Goal: Transaction & Acquisition: Purchase product/service

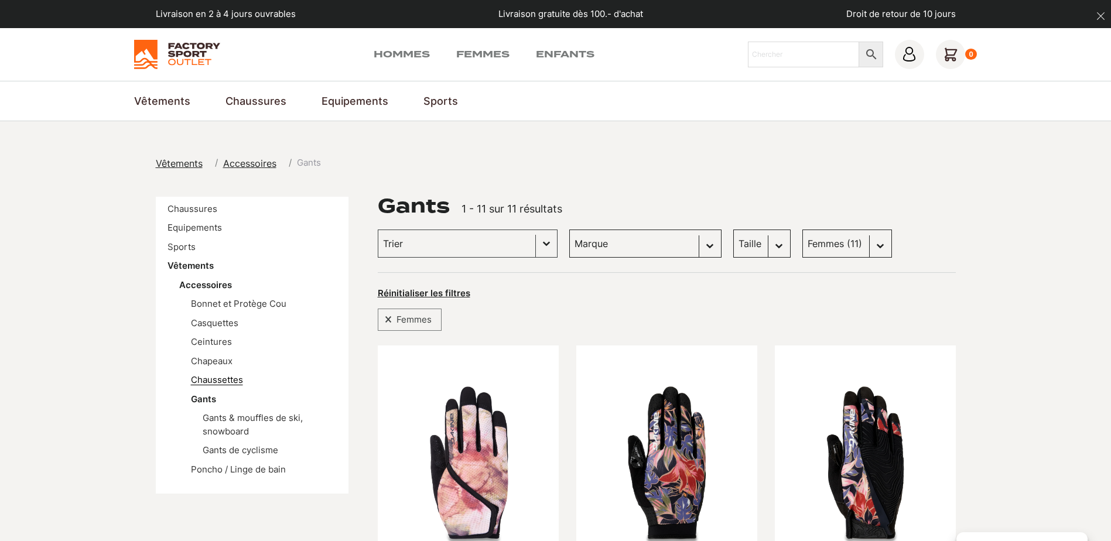
click at [228, 376] on link "Chaussettes" at bounding box center [217, 379] width 52 height 11
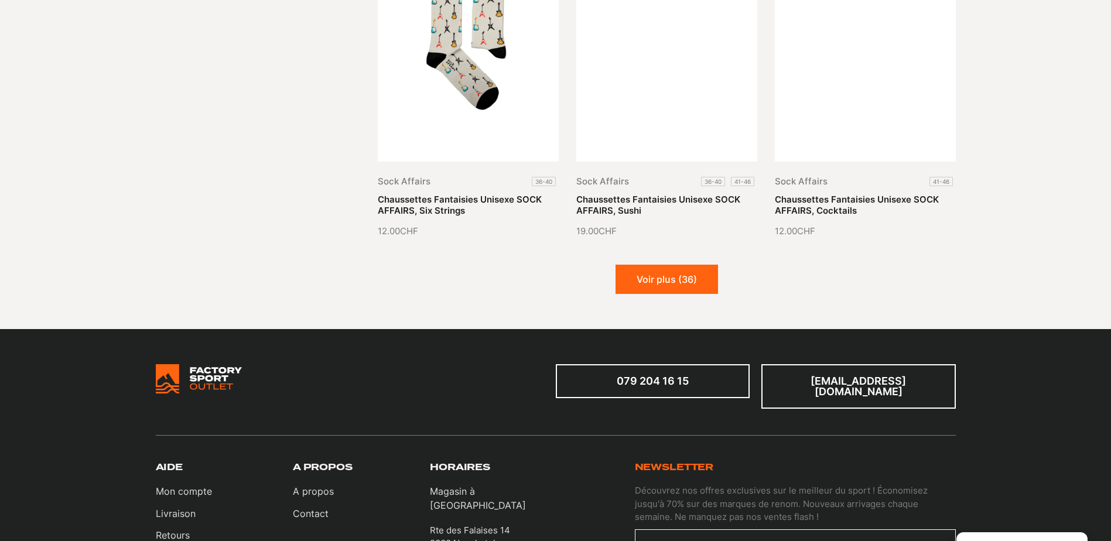
scroll to position [1464, 0]
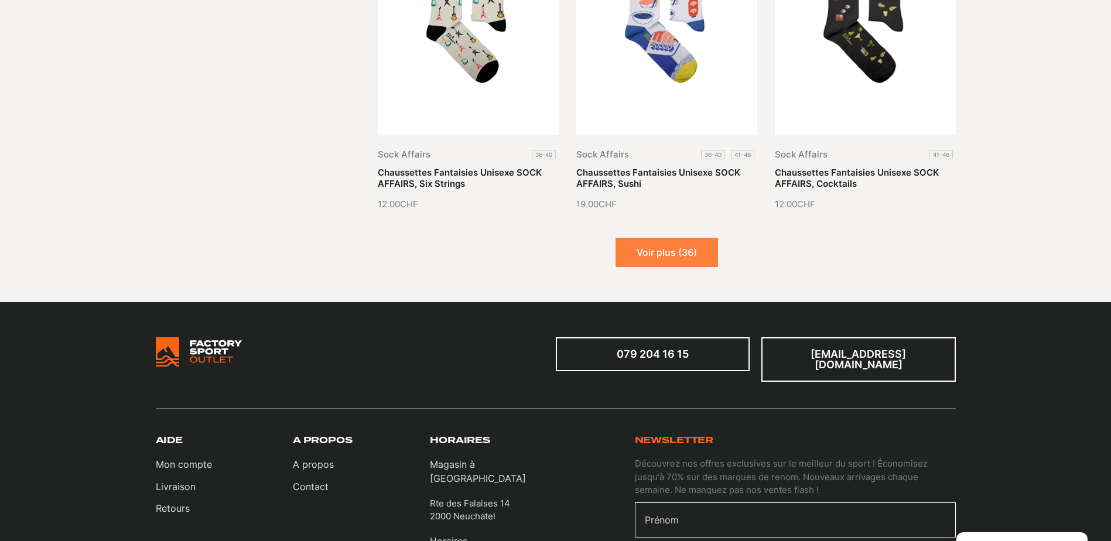
click at [697, 256] on button "Voir plus (36)" at bounding box center [666, 252] width 102 height 29
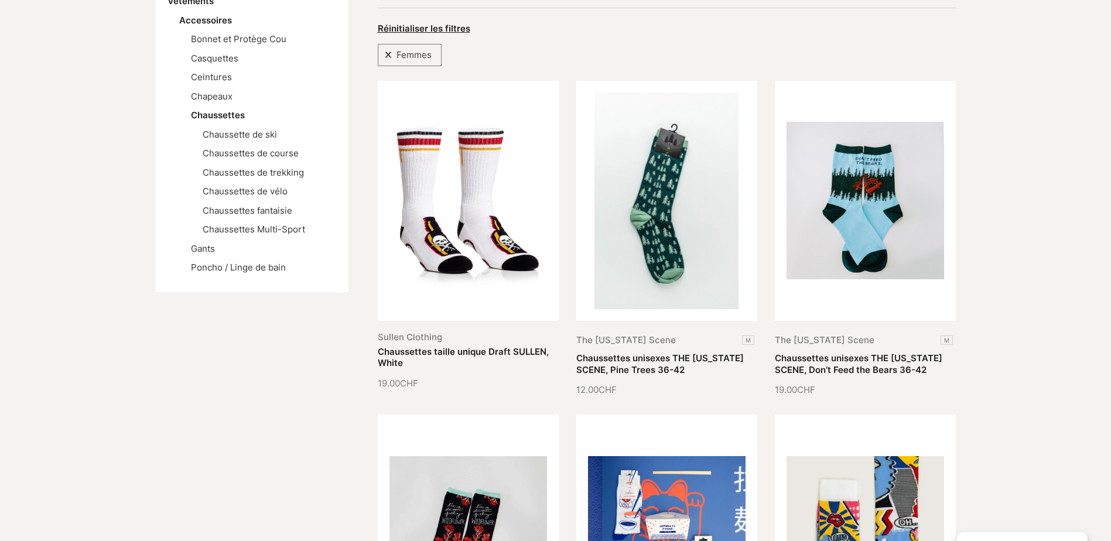
scroll to position [117, 0]
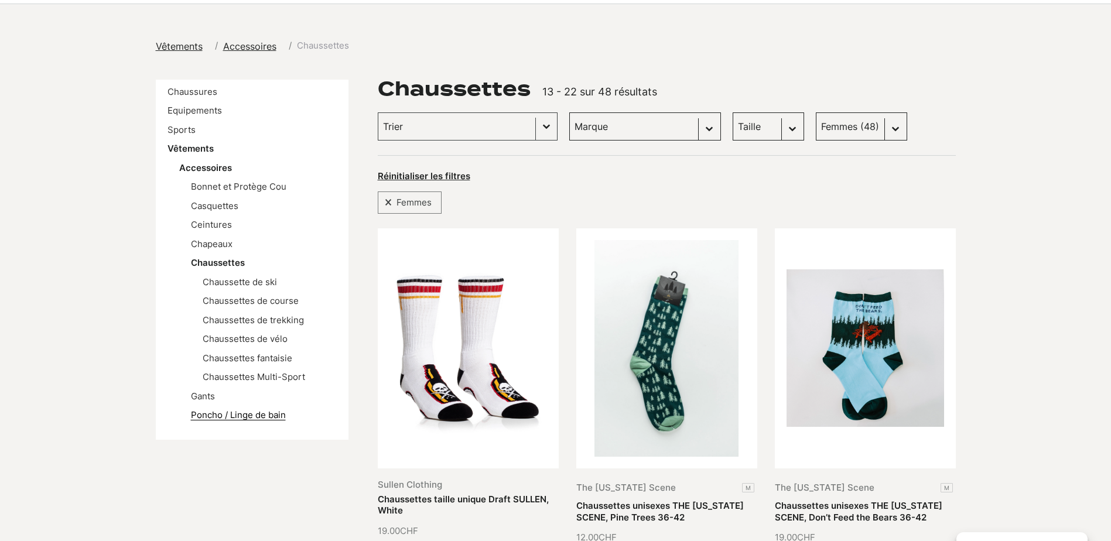
click at [207, 413] on link "Poncho / Linge de bain" at bounding box center [238, 414] width 95 height 11
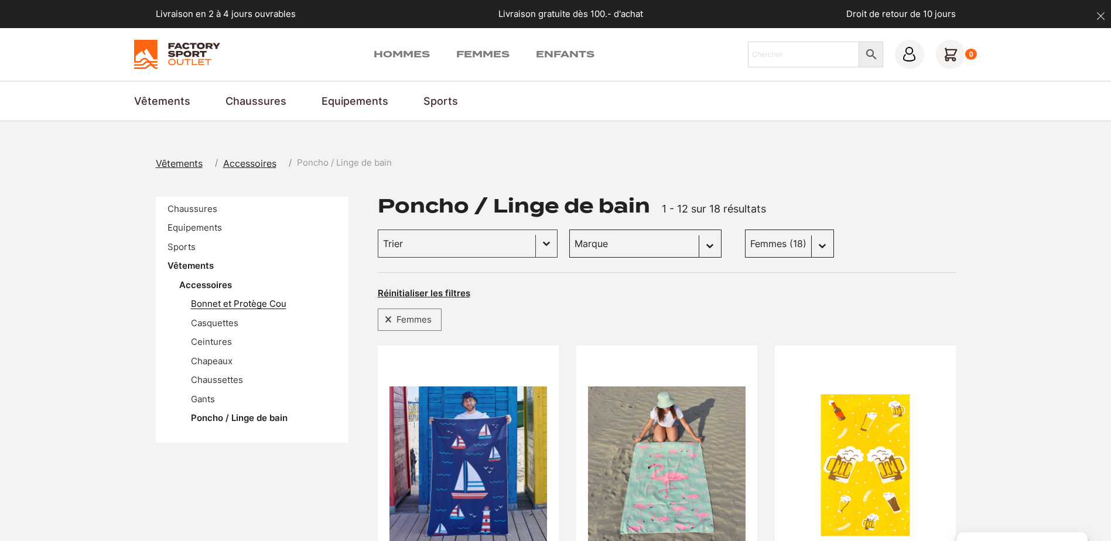
click at [229, 304] on link "Bonnet et Protège Cou" at bounding box center [238, 303] width 95 height 11
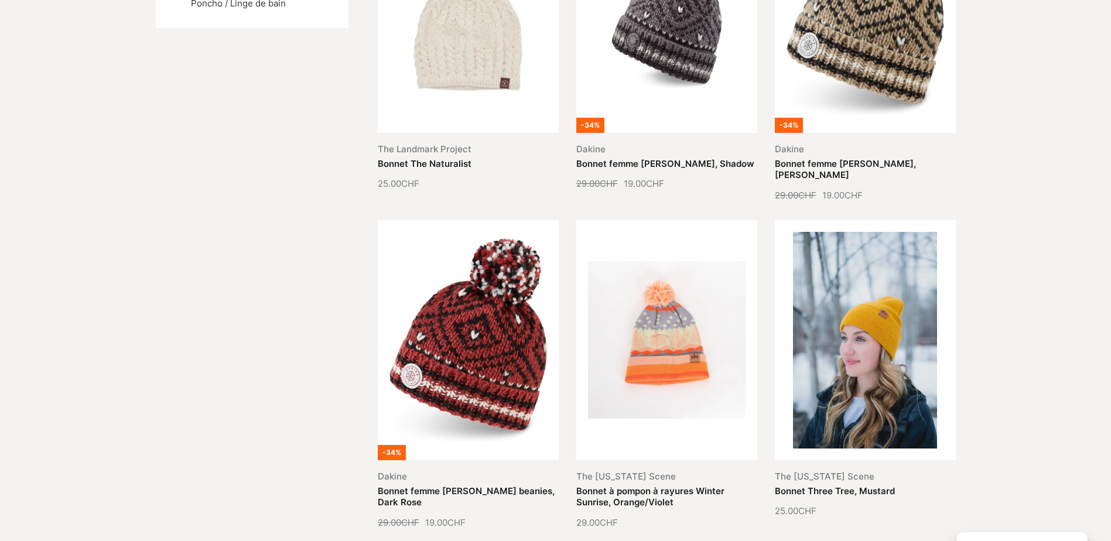
scroll to position [59, 0]
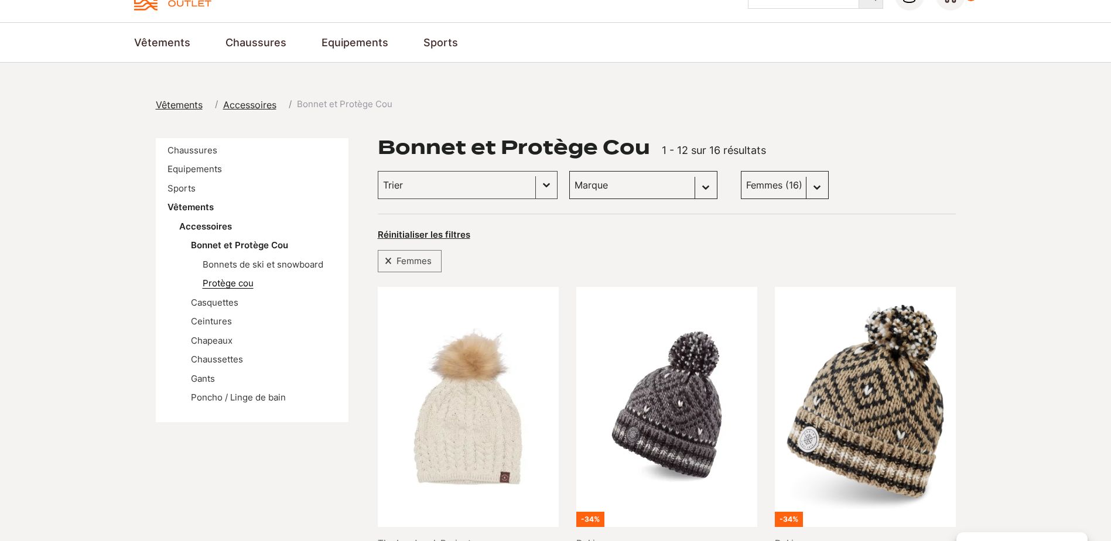
click at [228, 285] on link "Protège cou" at bounding box center [228, 282] width 51 height 11
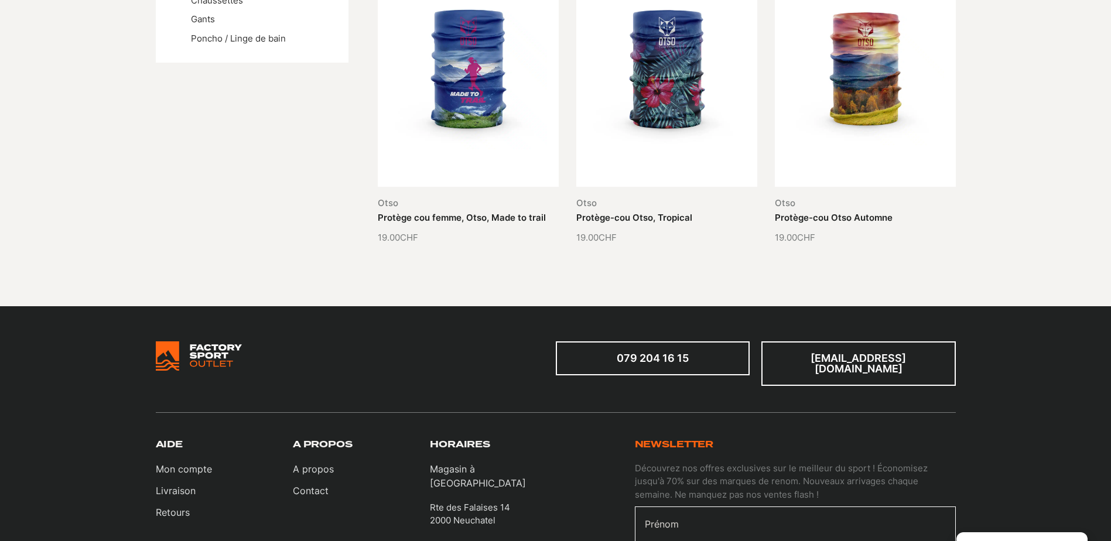
scroll to position [117, 0]
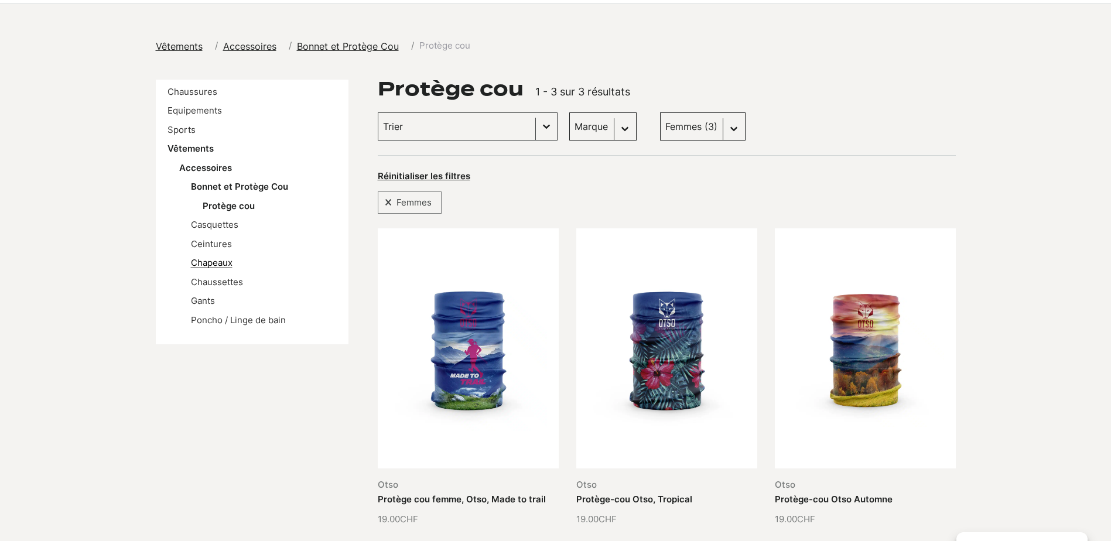
click at [220, 263] on link "Chapeaux" at bounding box center [212, 262] width 42 height 11
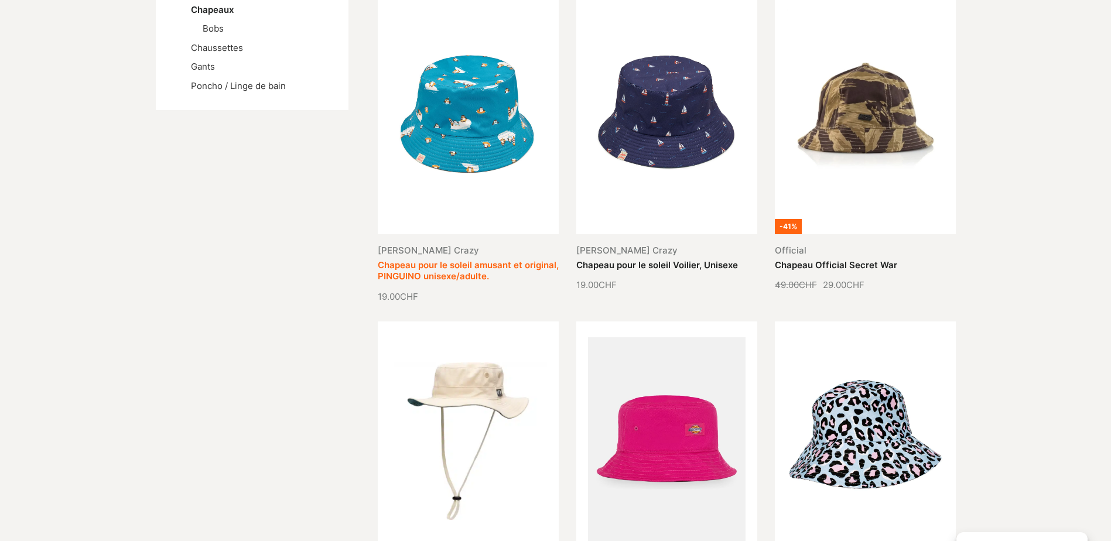
scroll to position [59, 0]
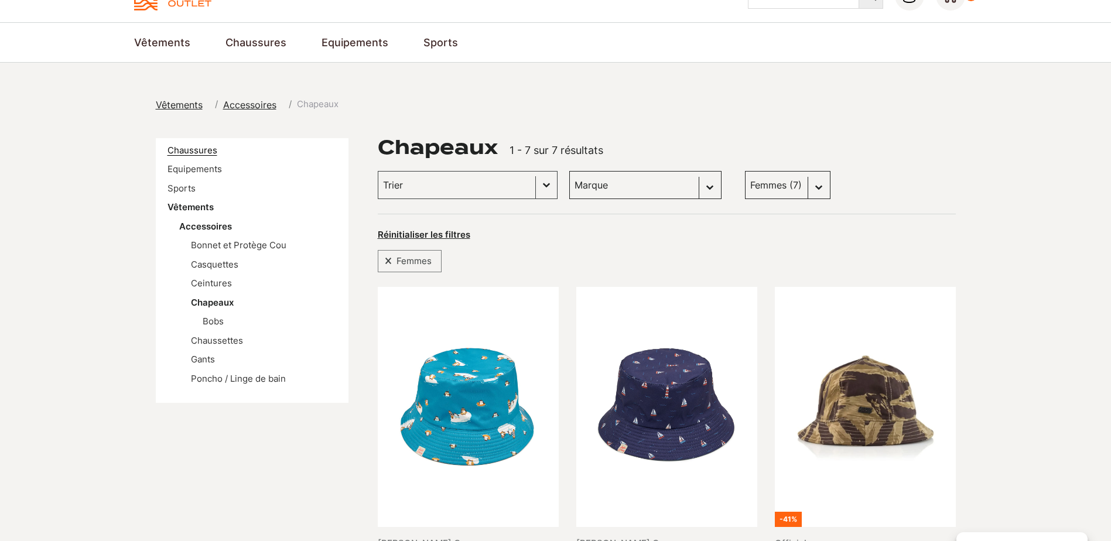
click at [193, 150] on link "Chaussures" at bounding box center [192, 150] width 50 height 11
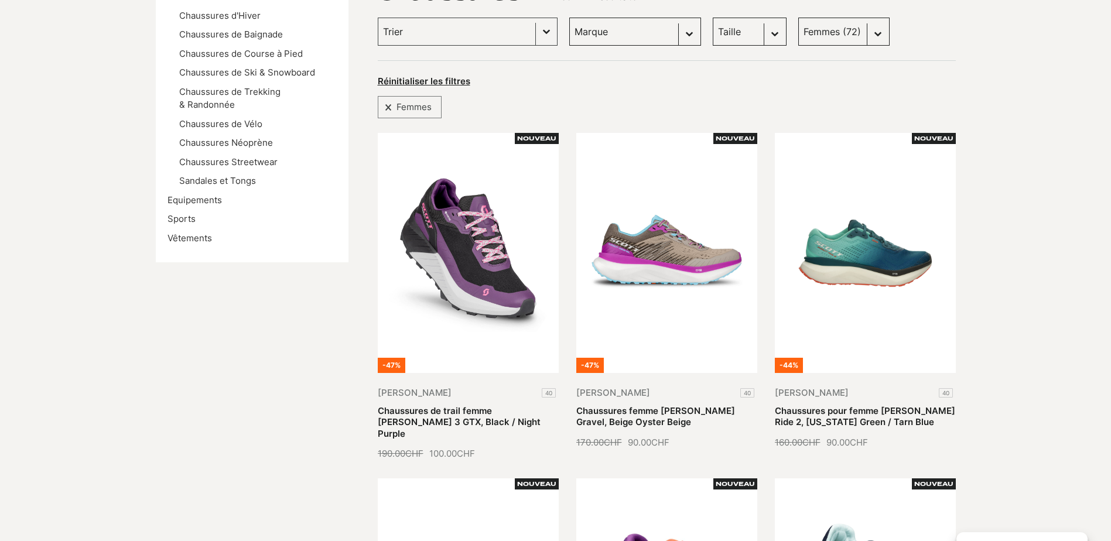
scroll to position [234, 0]
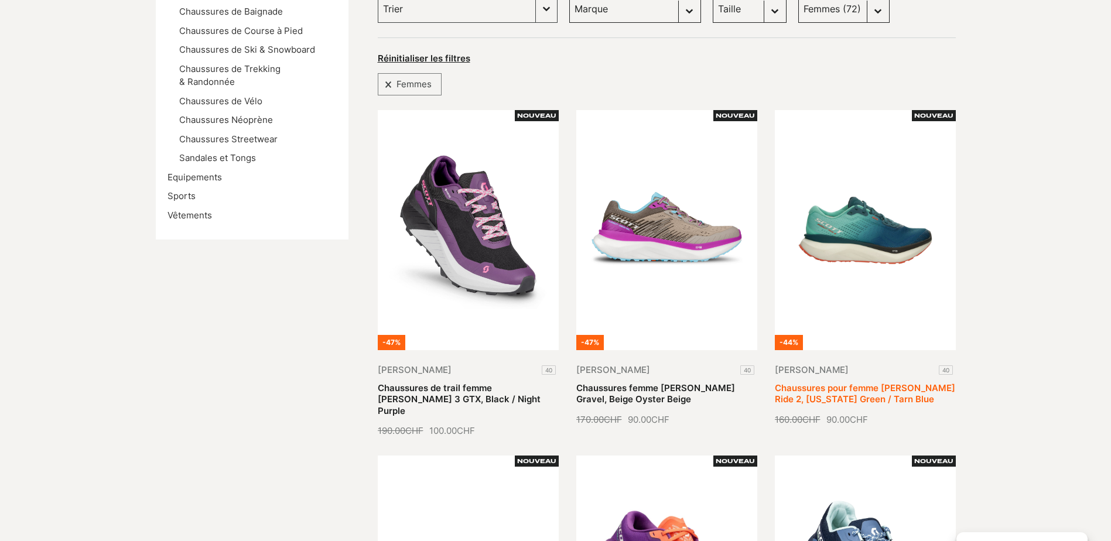
click at [861, 382] on link "Chaussures pour femme [PERSON_NAME] Ride 2, [US_STATE][PERSON_NAME] / Tarn Blue" at bounding box center [865, 393] width 180 height 23
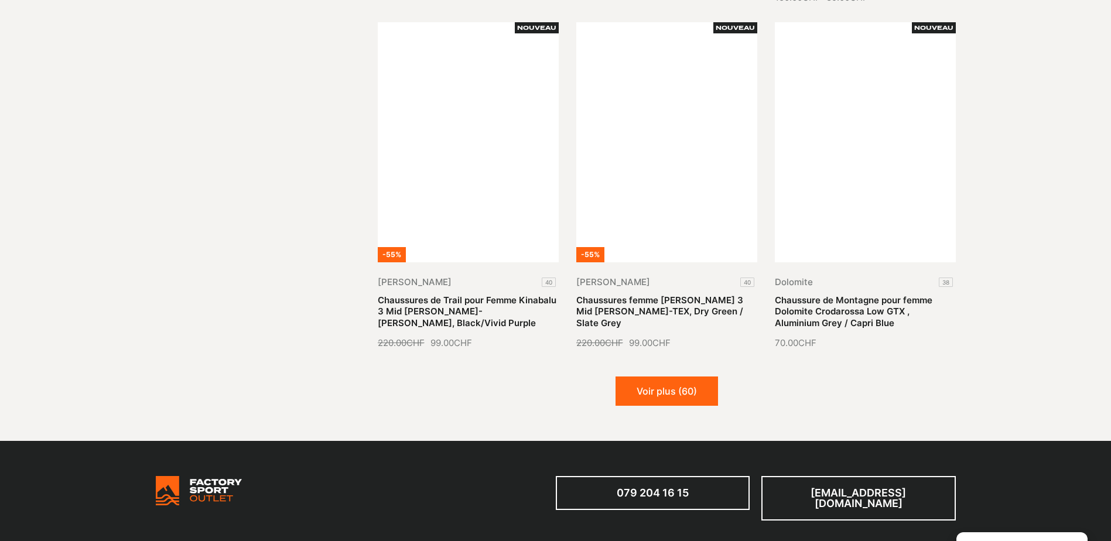
scroll to position [1405, 0]
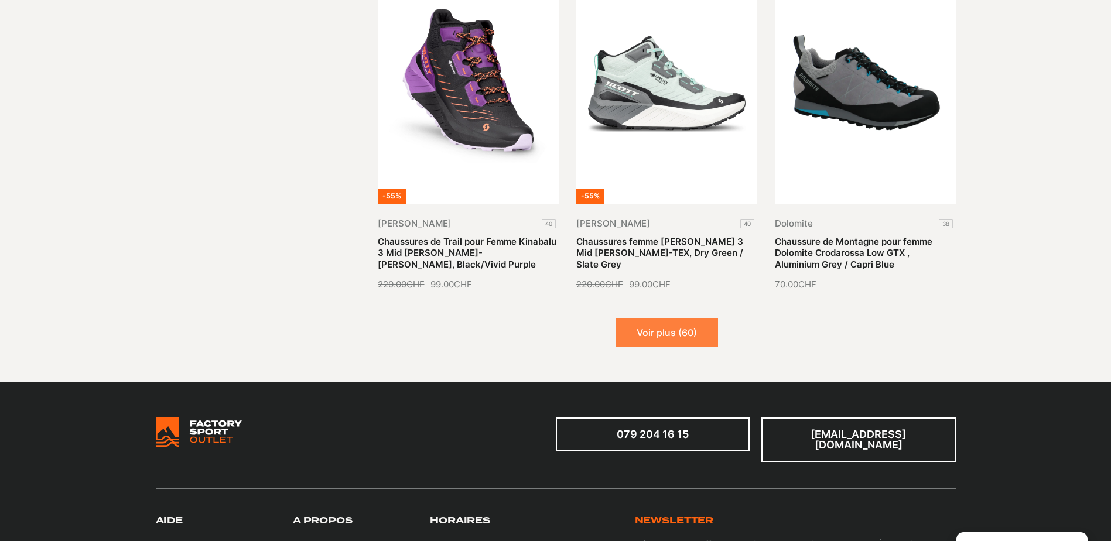
click at [679, 318] on button "Voir plus (60)" at bounding box center [666, 332] width 102 height 29
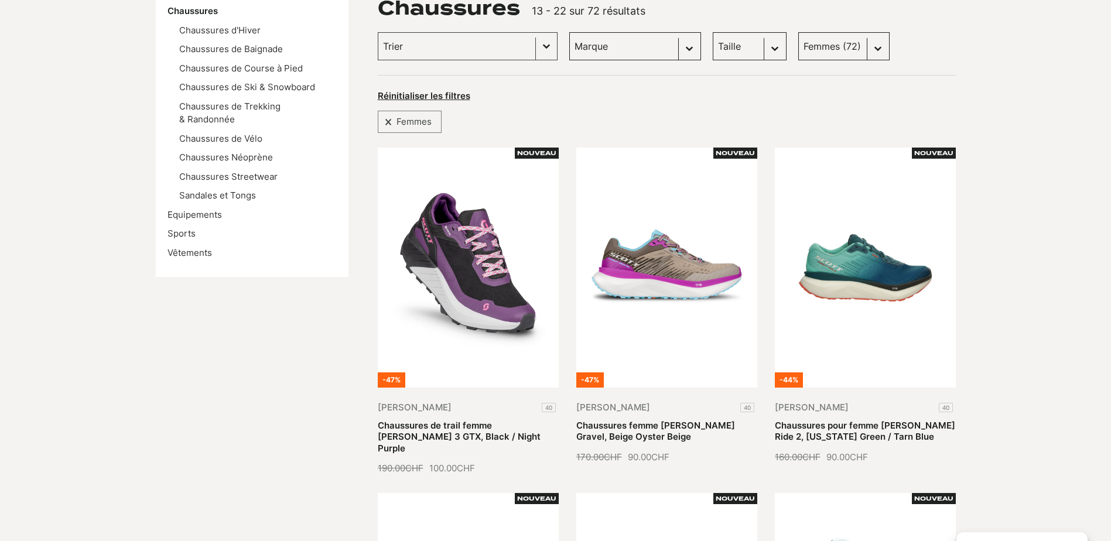
scroll to position [59, 0]
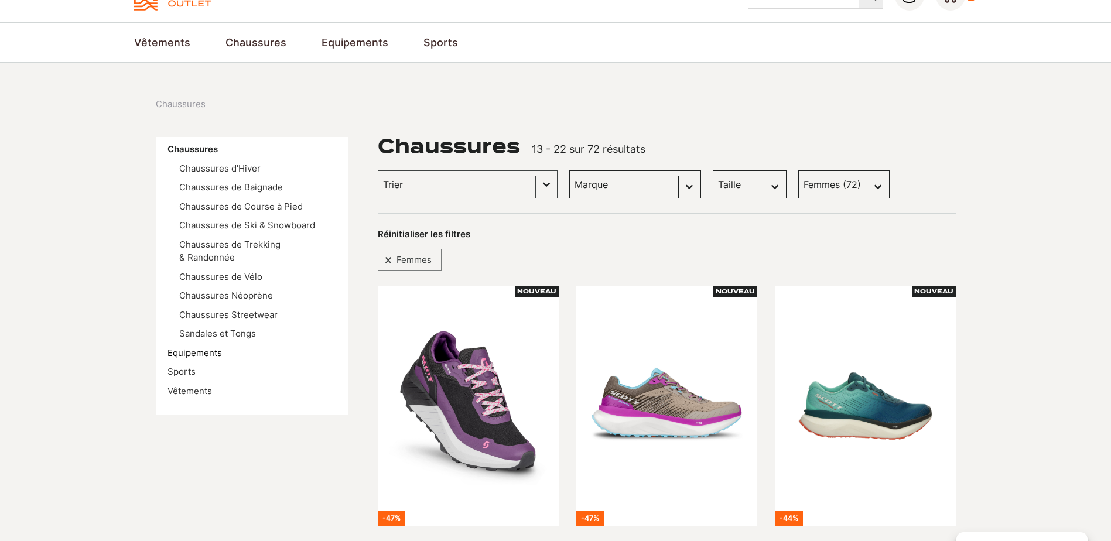
click at [203, 347] on link "Equipements" at bounding box center [194, 352] width 54 height 11
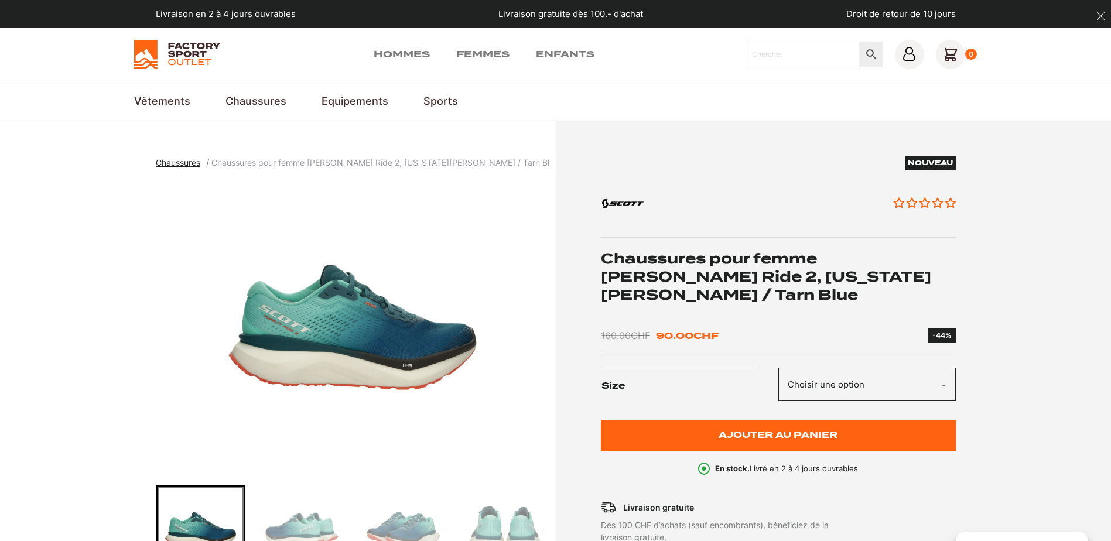
click at [814, 368] on select "Choisir une option 40" at bounding box center [866, 384] width 177 height 33
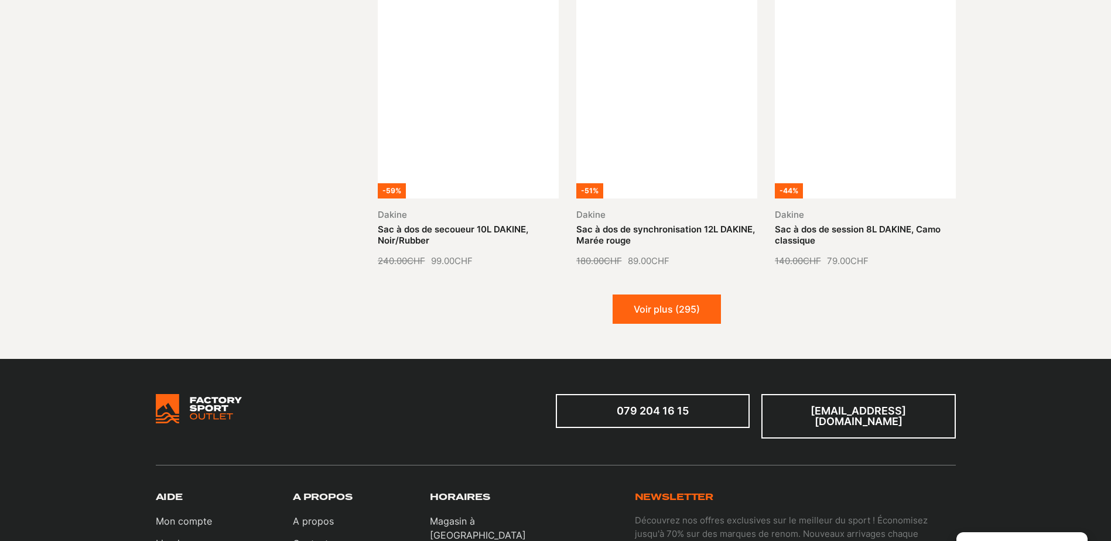
scroll to position [1464, 0]
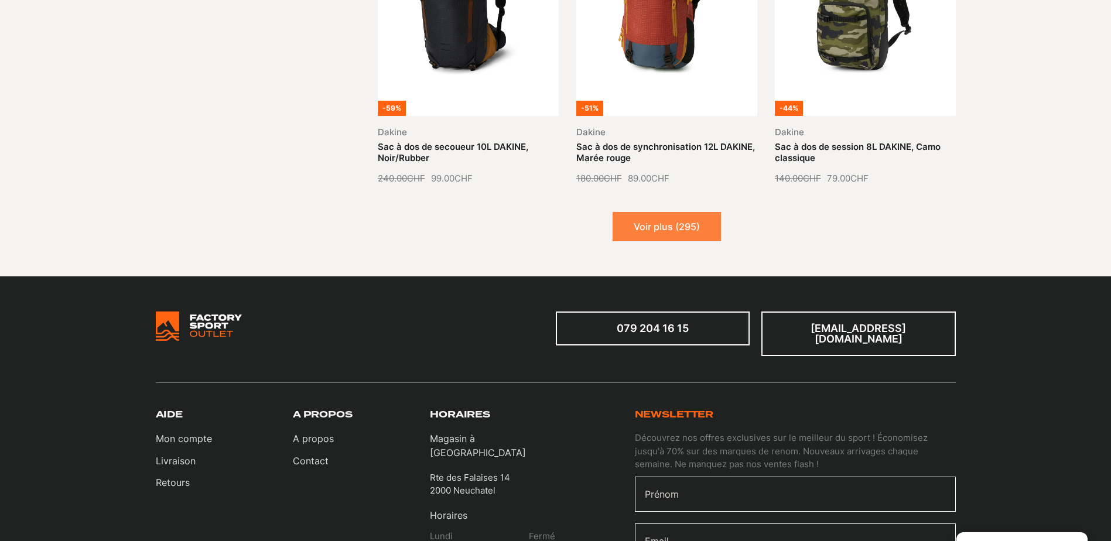
click at [653, 222] on button "Voir plus (295)" at bounding box center [666, 226] width 108 height 29
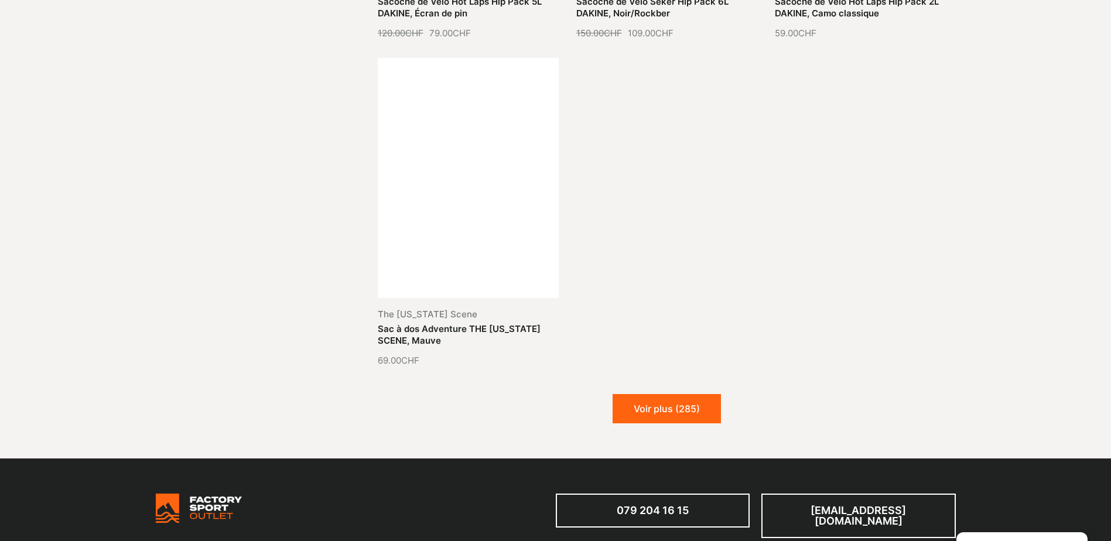
scroll to position [2693, 0]
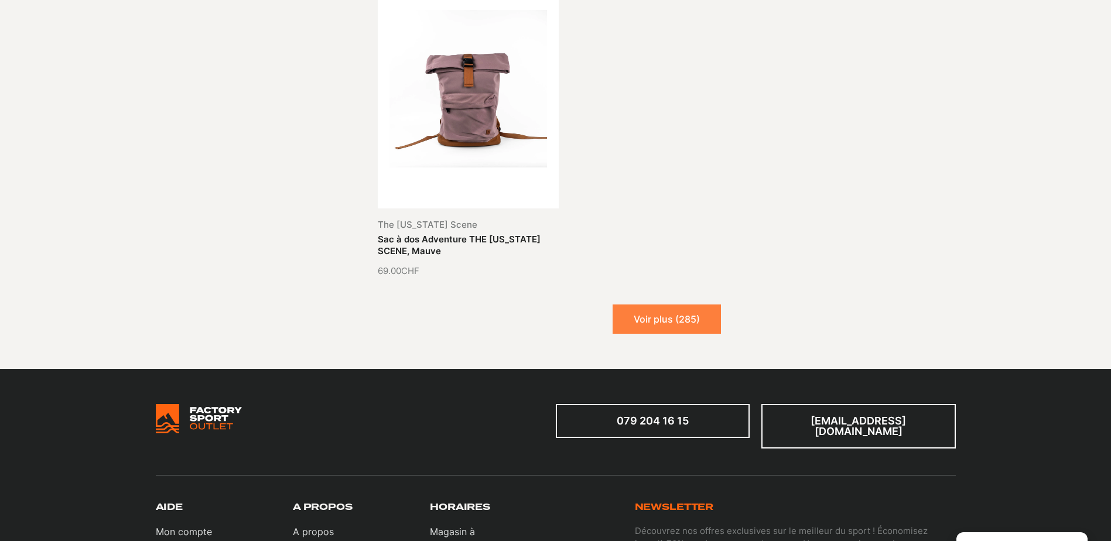
click at [669, 304] on button "Voir plus (285)" at bounding box center [666, 318] width 108 height 29
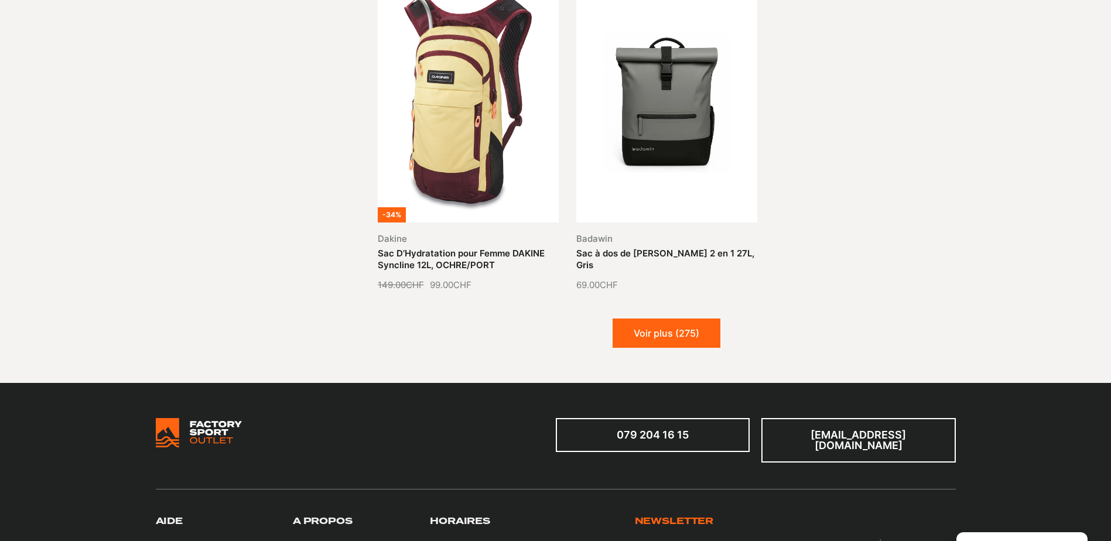
scroll to position [3747, 0]
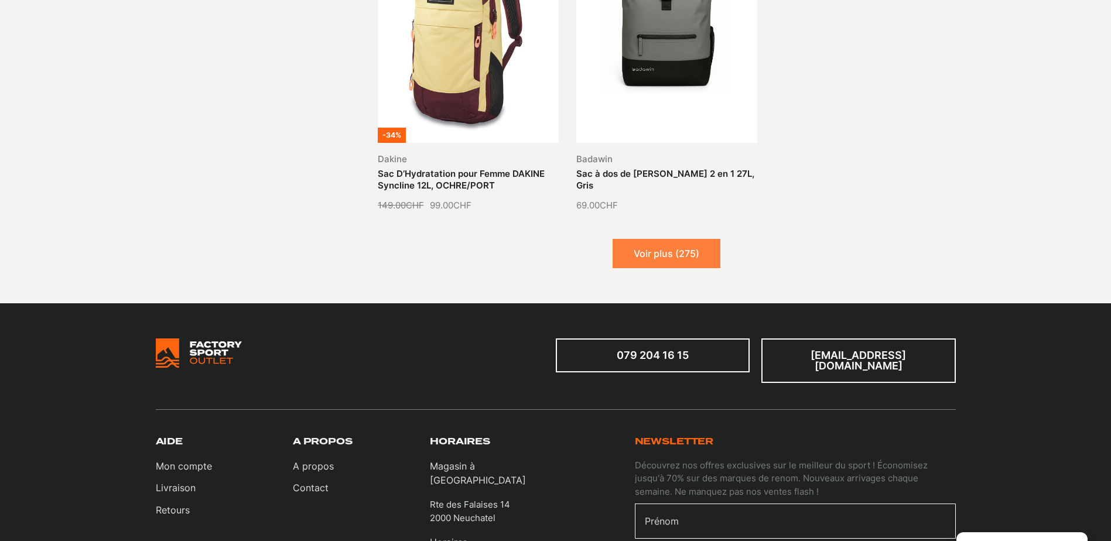
click at [666, 247] on button "Voir plus (275)" at bounding box center [666, 253] width 108 height 29
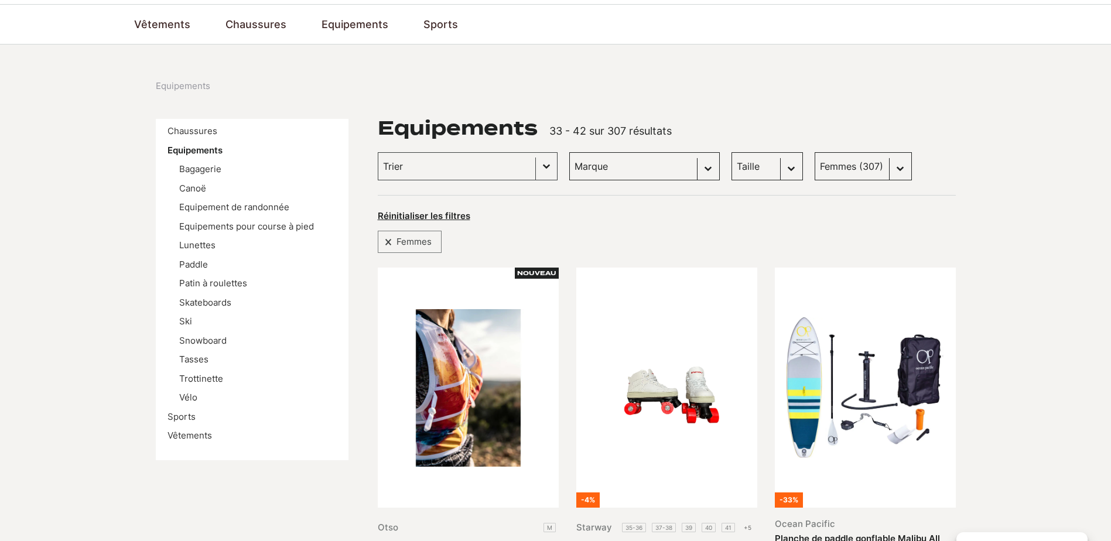
scroll to position [0, 0]
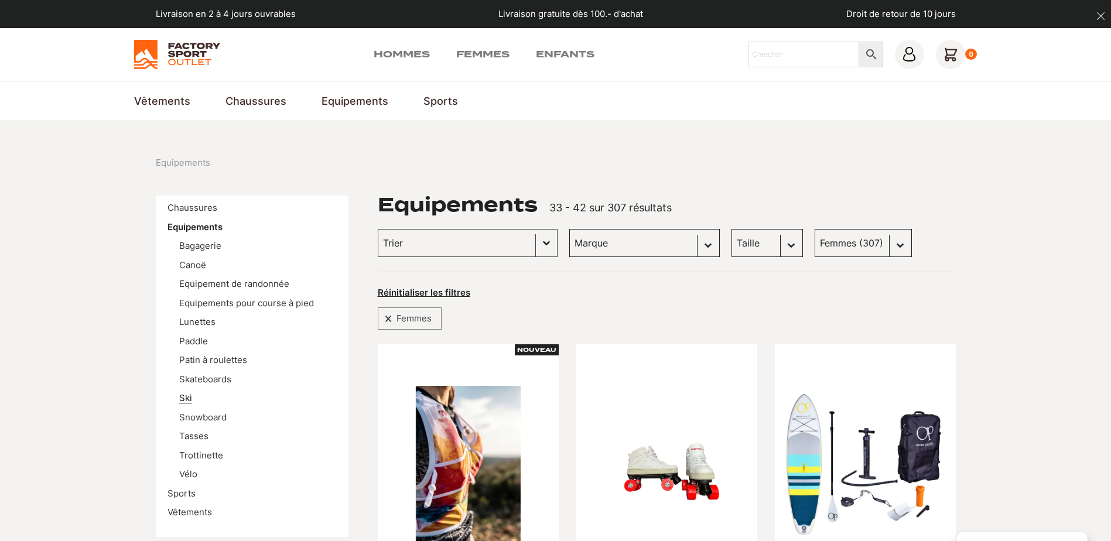
click at [185, 400] on link "Ski" at bounding box center [185, 397] width 13 height 11
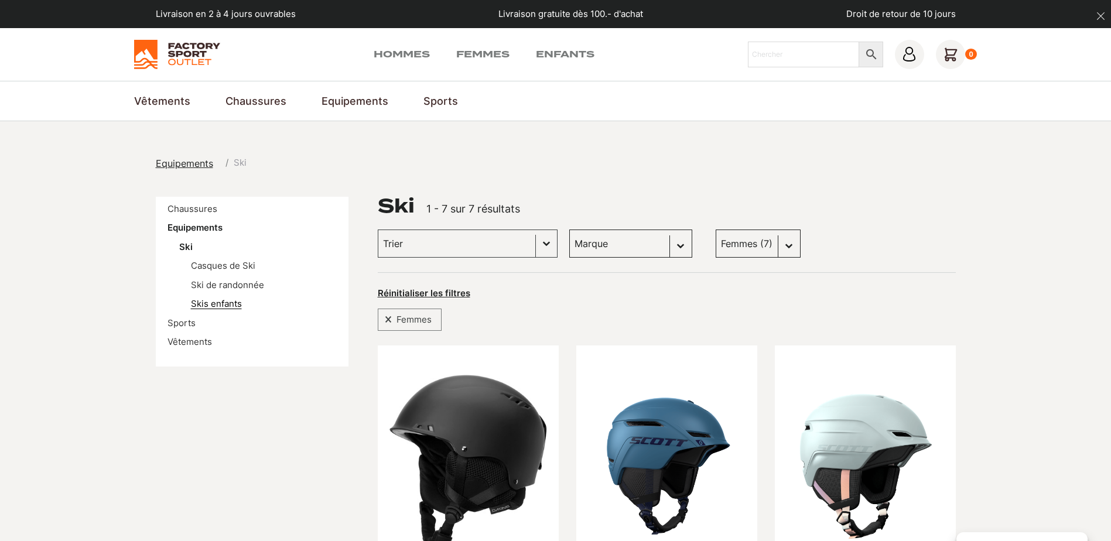
click at [228, 304] on link "Skis enfants" at bounding box center [216, 303] width 51 height 11
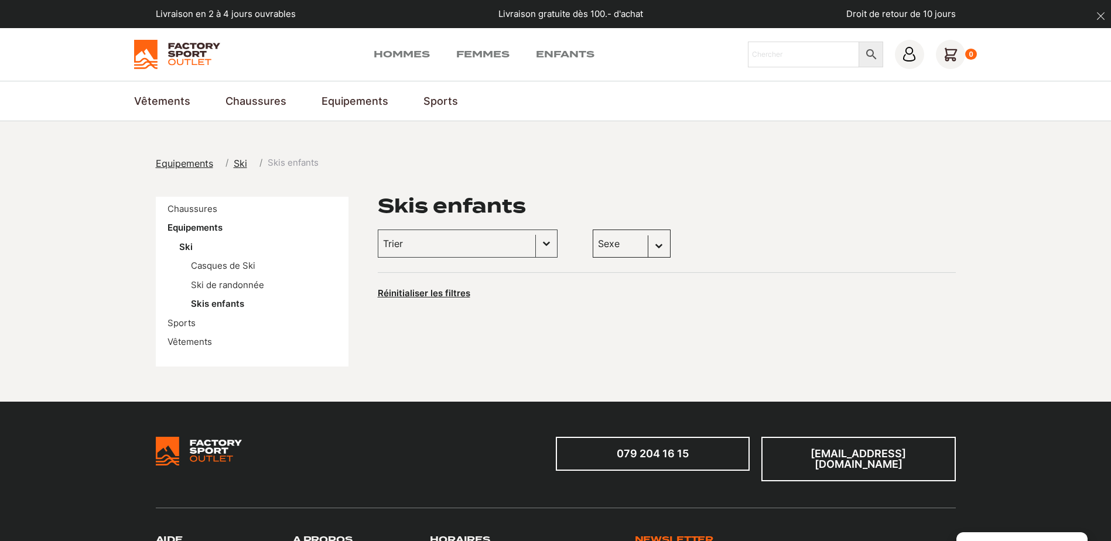
click at [235, 163] on span "Ski" at bounding box center [240, 163] width 13 height 12
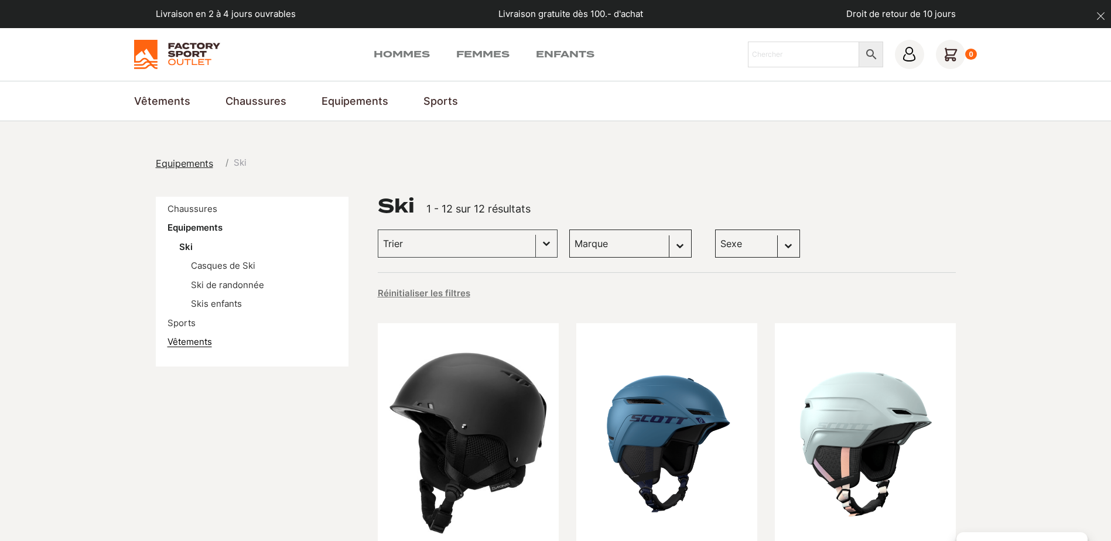
click at [189, 341] on link "Vêtements" at bounding box center [189, 341] width 44 height 11
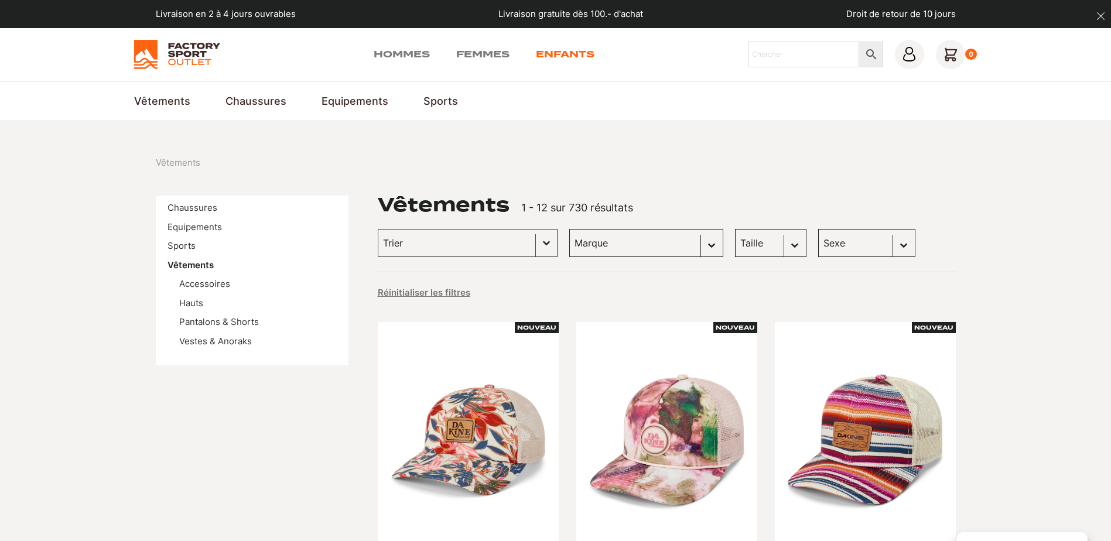
click at [563, 53] on link "Enfants" at bounding box center [565, 54] width 59 height 14
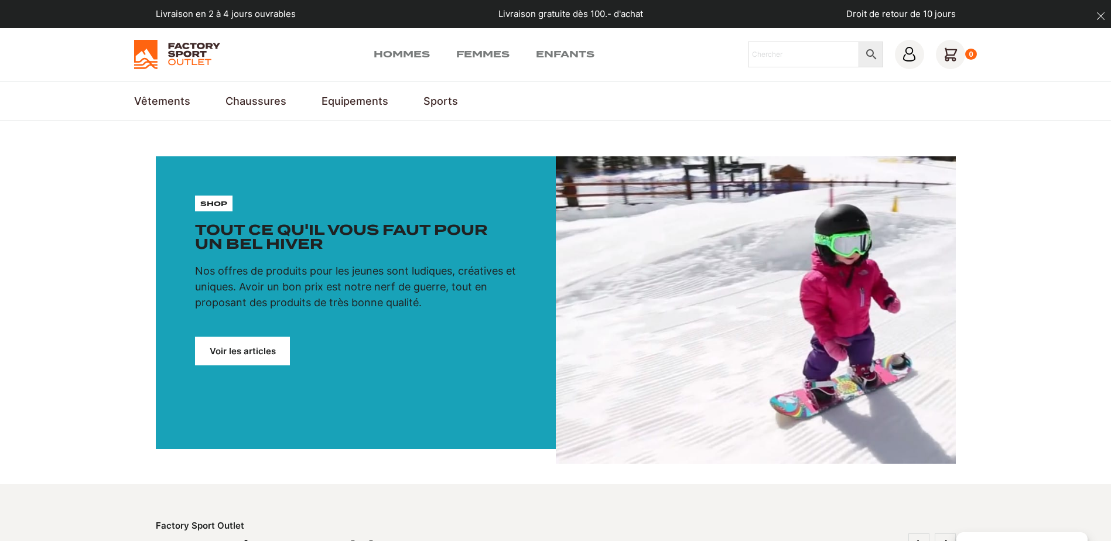
click at [248, 355] on link "Voir les articles" at bounding box center [242, 351] width 95 height 29
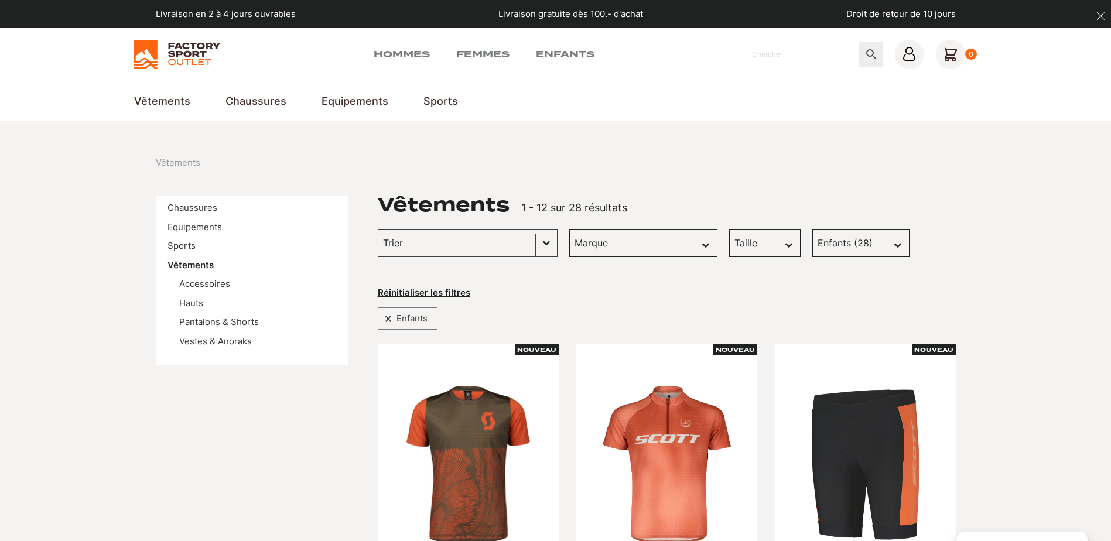
click at [736, 245] on select "Taille M (1) L (1) S (0) XL (0) XXL (0) L/XL (0) XS/S (0) XS (0) 32 (0) 37-41 (…" at bounding box center [764, 243] width 71 height 28
click at [888, 301] on div "Selection Enfants" at bounding box center [667, 315] width 578 height 30
click at [832, 248] on select "Sexe Femmes (426) Hommes (425) Enfants (28)" at bounding box center [860, 243] width 97 height 28
click at [830, 248] on select "Sexe Femmes (426) Hommes (425) Enfants (28)" at bounding box center [860, 243] width 97 height 28
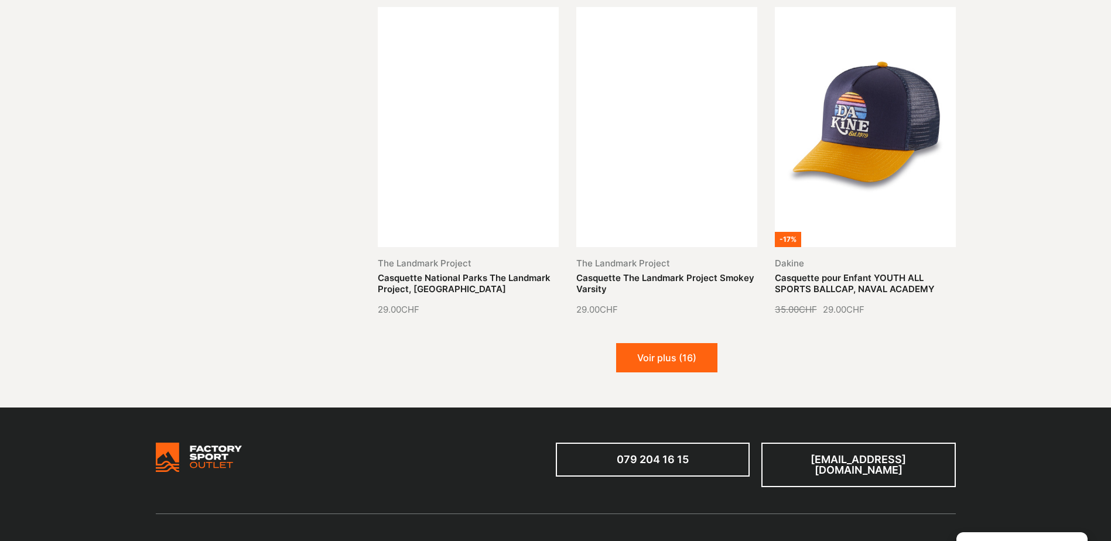
scroll to position [1346, 0]
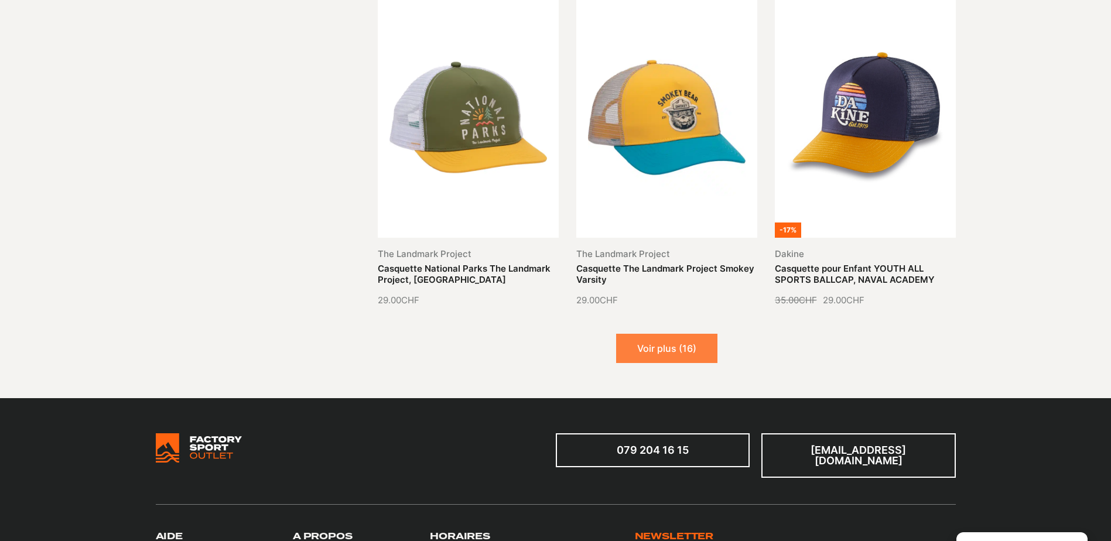
click at [695, 344] on button "Voir plus (16)" at bounding box center [666, 348] width 101 height 29
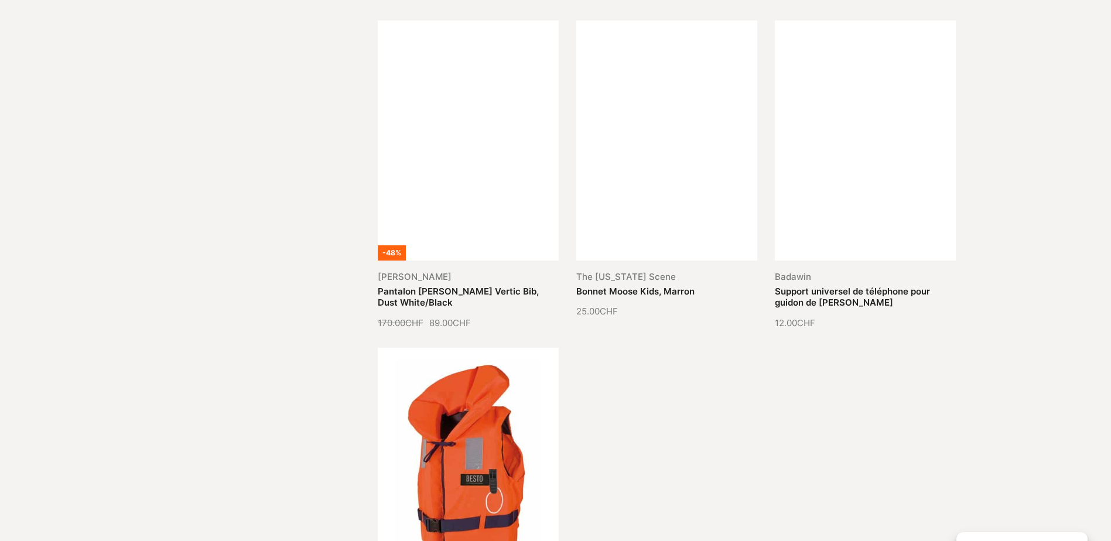
scroll to position [2342, 0]
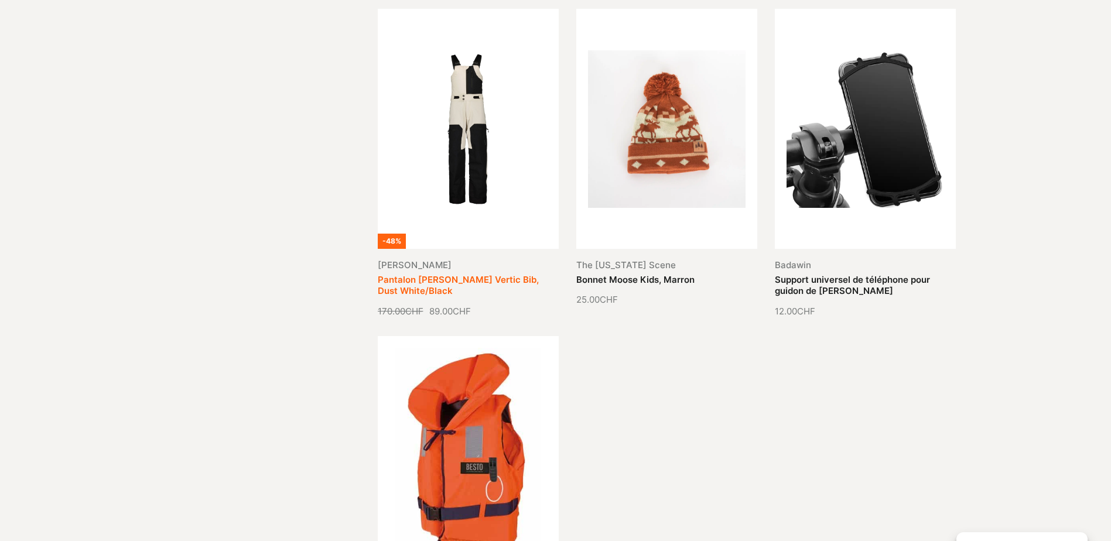
click at [479, 274] on link "Pantalon [PERSON_NAME] Vertic Bib, Dust White/Black" at bounding box center [458, 285] width 161 height 23
